Goal: Task Accomplishment & Management: Manage account settings

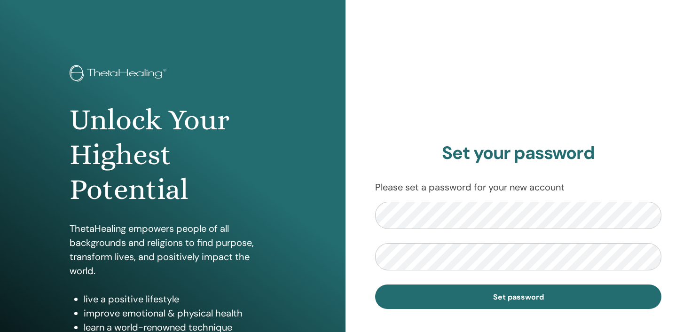
click at [479, 183] on p "Please set a password for your new account" at bounding box center [518, 187] width 286 height 14
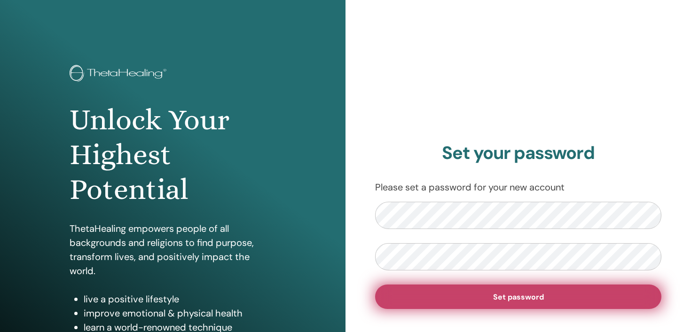
click at [436, 294] on button "Set password" at bounding box center [518, 297] width 286 height 24
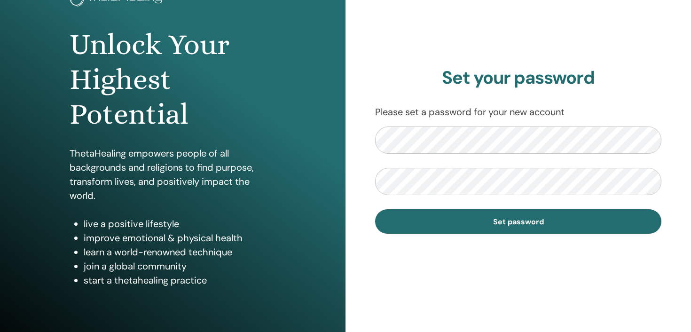
scroll to position [99, 0]
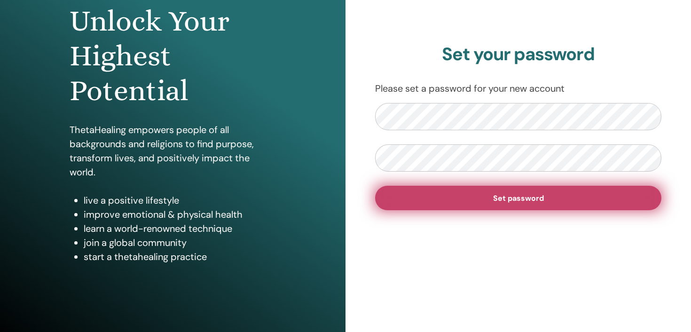
click at [466, 207] on button "Set password" at bounding box center [518, 198] width 286 height 24
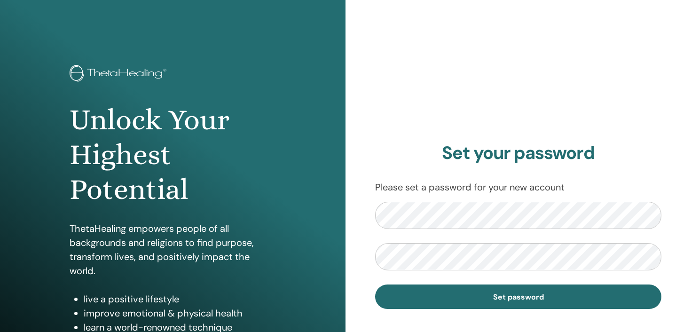
scroll to position [99, 0]
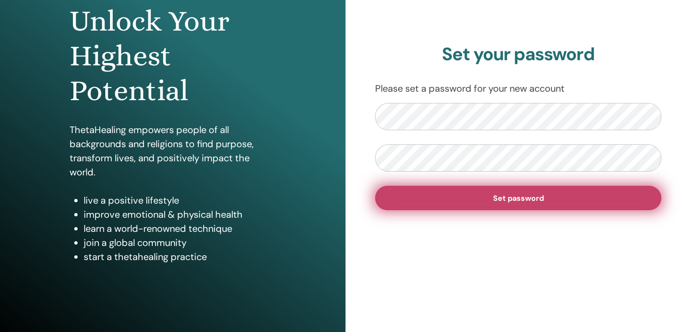
click at [428, 199] on button "Set password" at bounding box center [518, 198] width 286 height 24
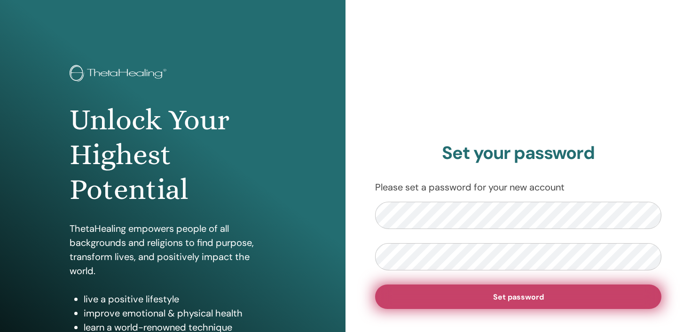
click at [454, 305] on button "Set password" at bounding box center [518, 297] width 286 height 24
